Goal: Use online tool/utility

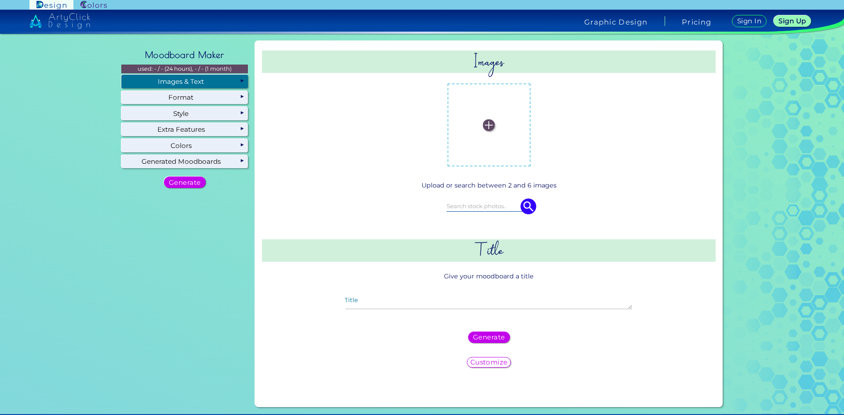
click at [173, 80] on div "Images & Text" at bounding box center [184, 81] width 127 height 13
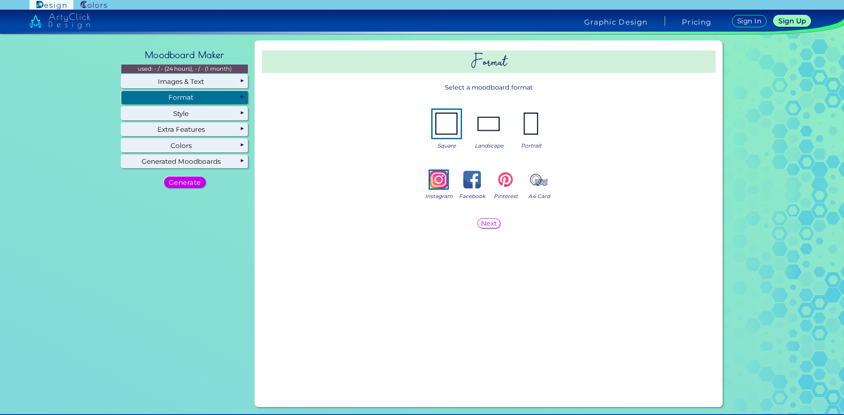
click at [492, 130] on img at bounding box center [489, 124] width 28 height 28
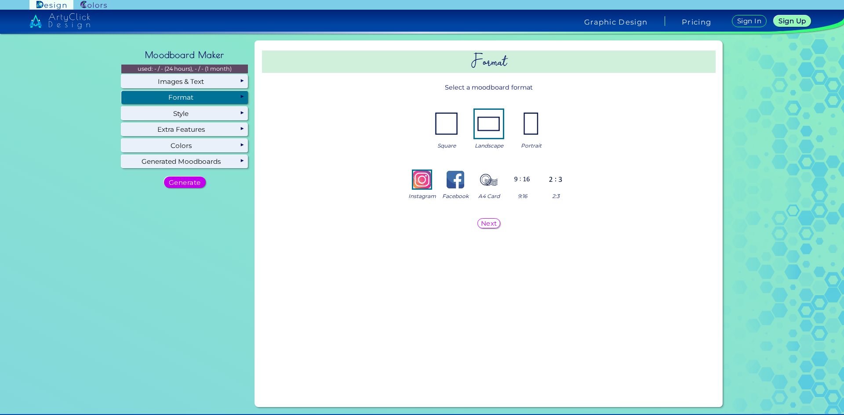
click at [521, 185] on img at bounding box center [522, 180] width 18 height 18
click at [488, 226] on h5 "Next" at bounding box center [488, 223] width 15 height 6
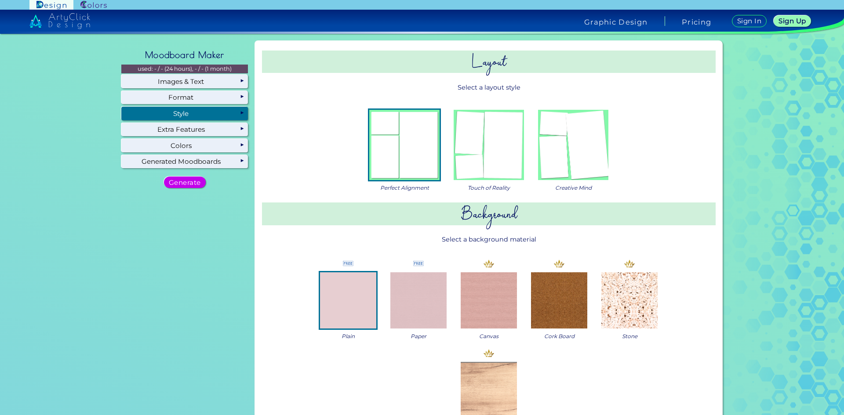
click at [584, 173] on img at bounding box center [573, 145] width 70 height 70
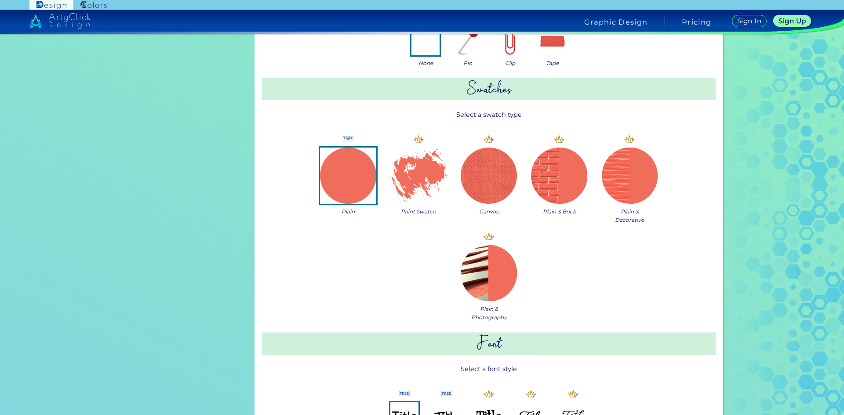
scroll to position [710, 0]
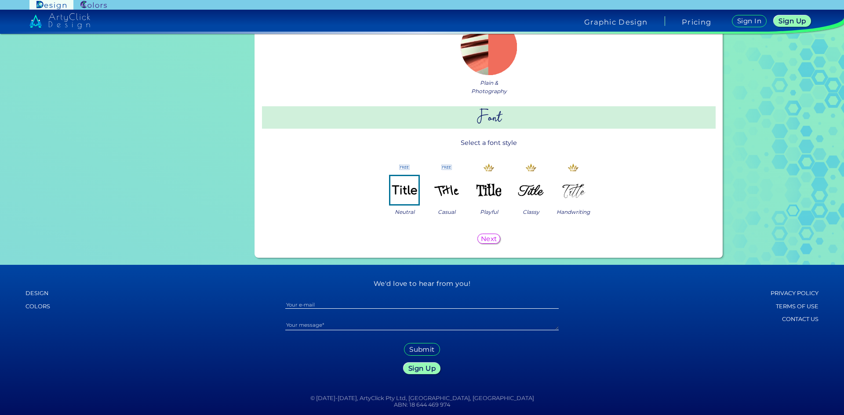
click at [490, 242] on h5 "Next" at bounding box center [489, 239] width 15 height 6
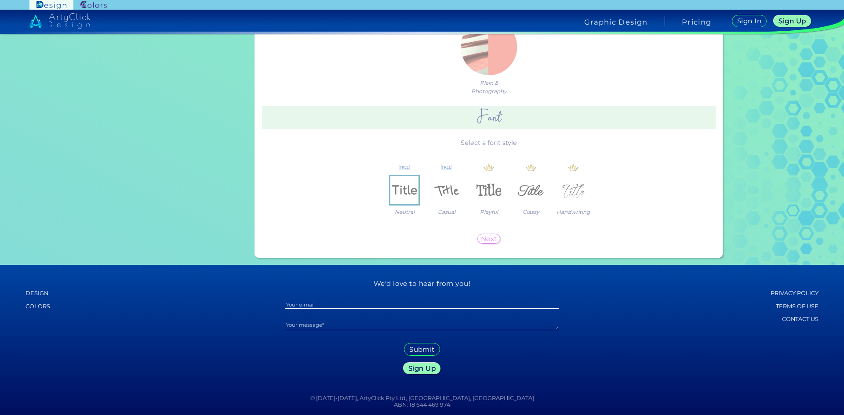
scroll to position [0, 0]
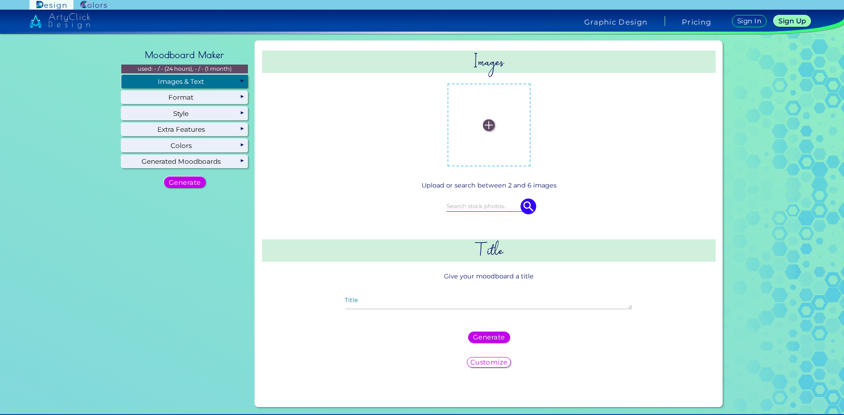
click at [177, 85] on div "Images & Text" at bounding box center [184, 81] width 127 height 13
click at [490, 120] on label at bounding box center [489, 125] width 74 height 74
click at [0, 0] on input "file" at bounding box center [0, 0] width 0 height 0
